Goal: Information Seeking & Learning: Learn about a topic

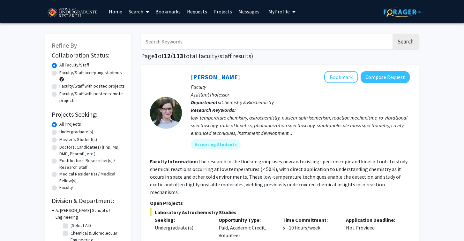
click at [171, 13] on link "Bookmarks" at bounding box center [168, 11] width 32 height 22
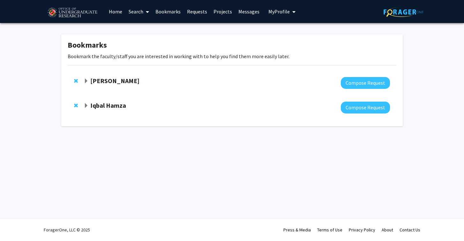
click at [215, 83] on div "[PERSON_NAME]" at bounding box center [153, 81] width 138 height 8
click at [118, 79] on strong "[PERSON_NAME]" at bounding box center [114, 81] width 49 height 8
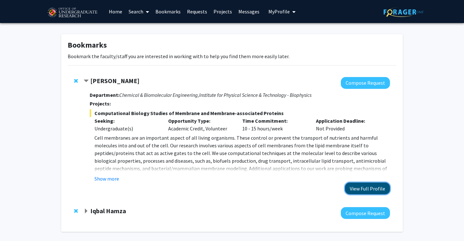
click at [360, 192] on button "View Full Profile" at bounding box center [367, 188] width 45 height 12
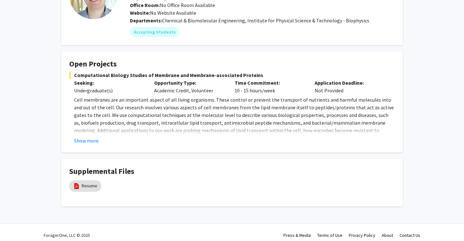
scroll to position [65, 0]
click at [94, 139] on button "Show more" at bounding box center [86, 140] width 25 height 8
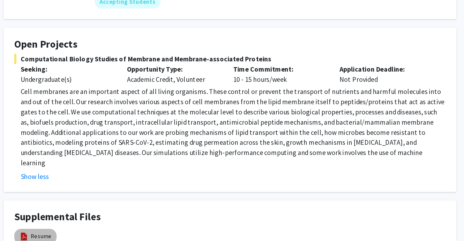
click at [81, 203] on mat-chip "Resume" at bounding box center [85, 208] width 32 height 11
click at [92, 205] on link "Resume" at bounding box center [90, 208] width 16 height 7
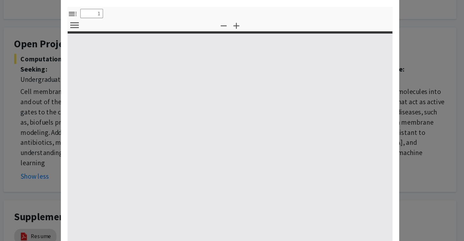
select select "custom"
type input "0"
select select "custom"
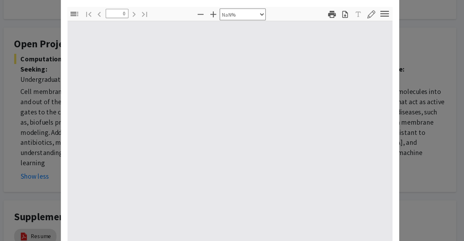
type input "1"
select select "auto"
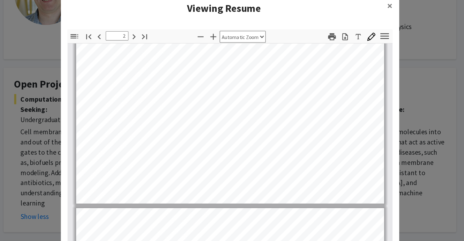
scroll to position [488, 0]
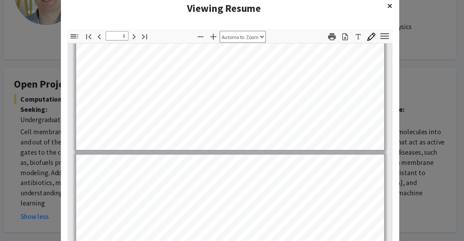
type input "5"
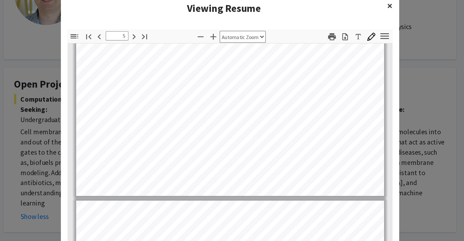
scroll to position [1404, 0]
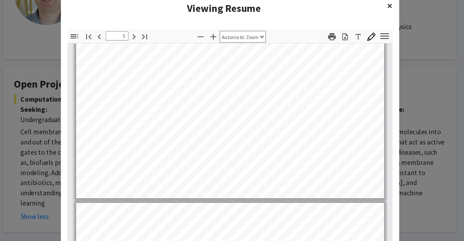
click at [350, 5] on span "×" at bounding box center [352, 4] width 4 height 10
